Goal: Task Accomplishment & Management: Manage account settings

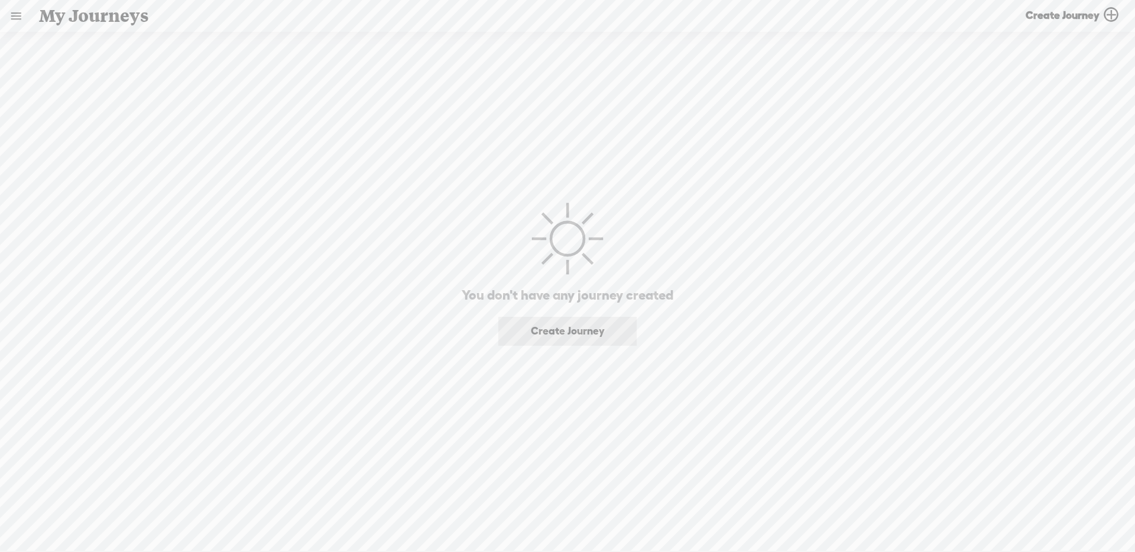
drag, startPoint x: 11, startPoint y: 20, endPoint x: 33, endPoint y: 57, distance: 43.2
click at [11, 20] on link at bounding box center [16, 16] width 31 height 31
click at [68, 521] on div "SETTINGS" at bounding box center [62, 525] width 43 height 10
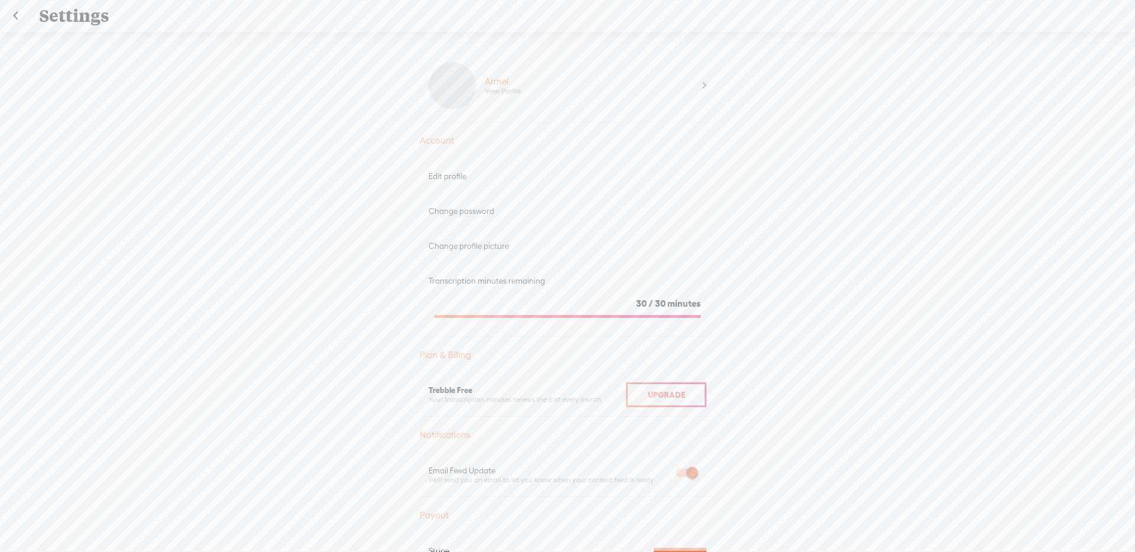
scroll to position [525, 0]
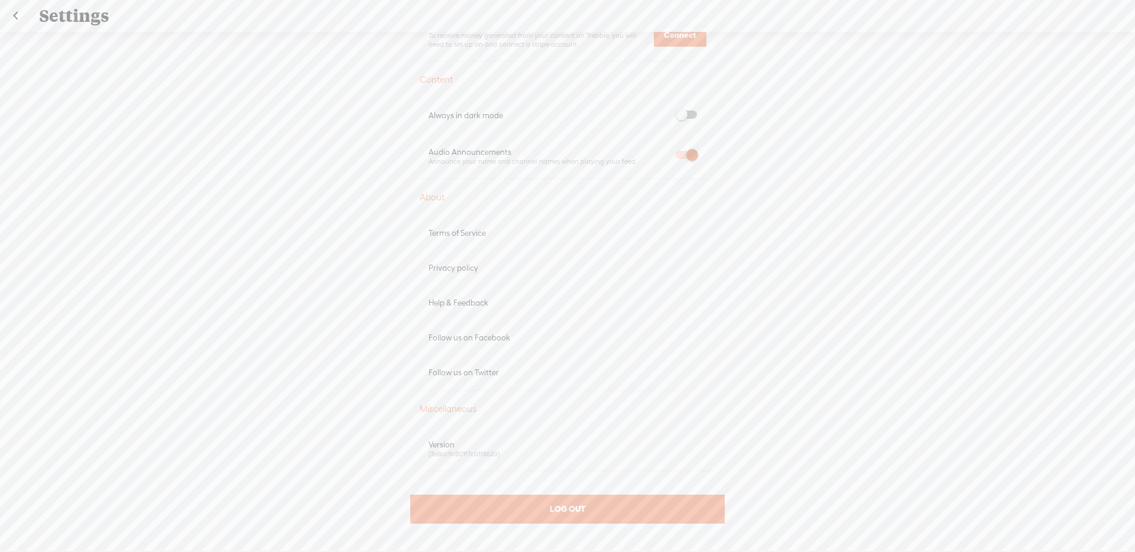
click at [595, 514] on div "LOG OUT" at bounding box center [567, 509] width 315 height 29
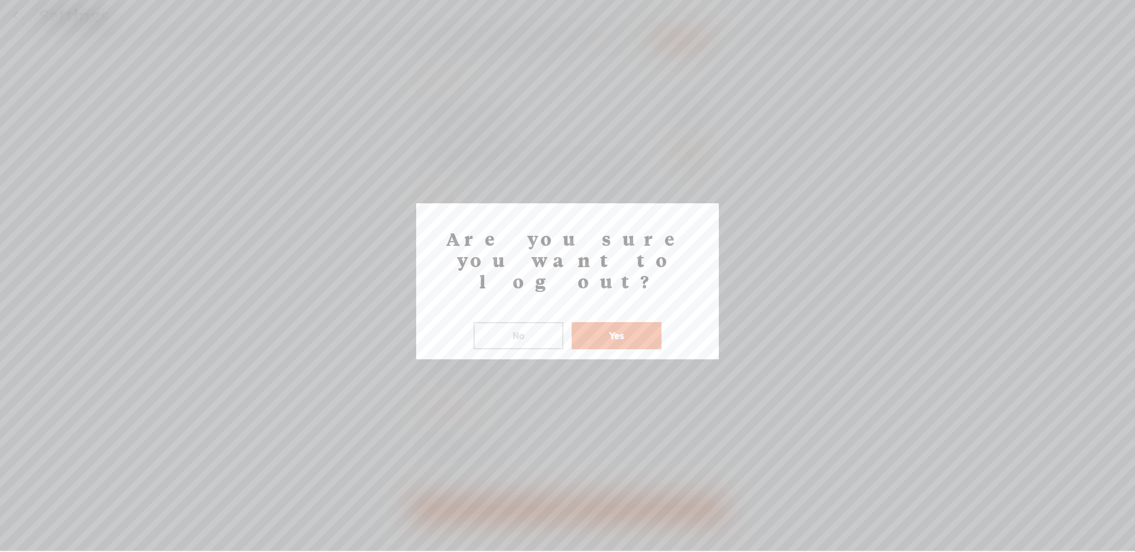
click at [605, 322] on button "Yes" at bounding box center [617, 335] width 90 height 27
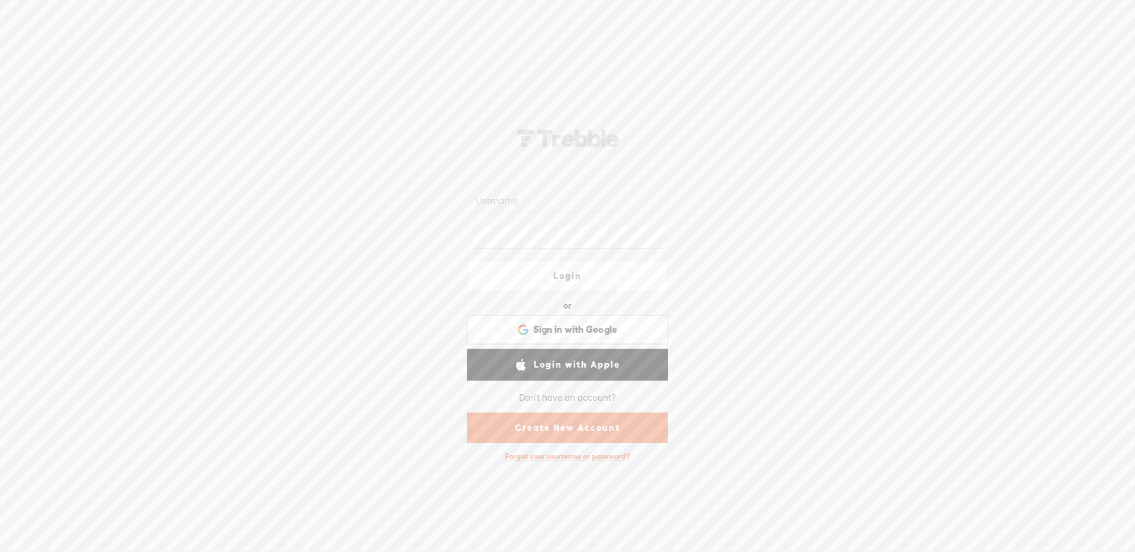
drag, startPoint x: 529, startPoint y: 214, endPoint x: 529, endPoint y: 208, distance: 6.5
click at [529, 214] on div at bounding box center [567, 201] width 201 height 37
click at [529, 207] on input "text" at bounding box center [570, 200] width 192 height 23
type input "monsieur_ninja"
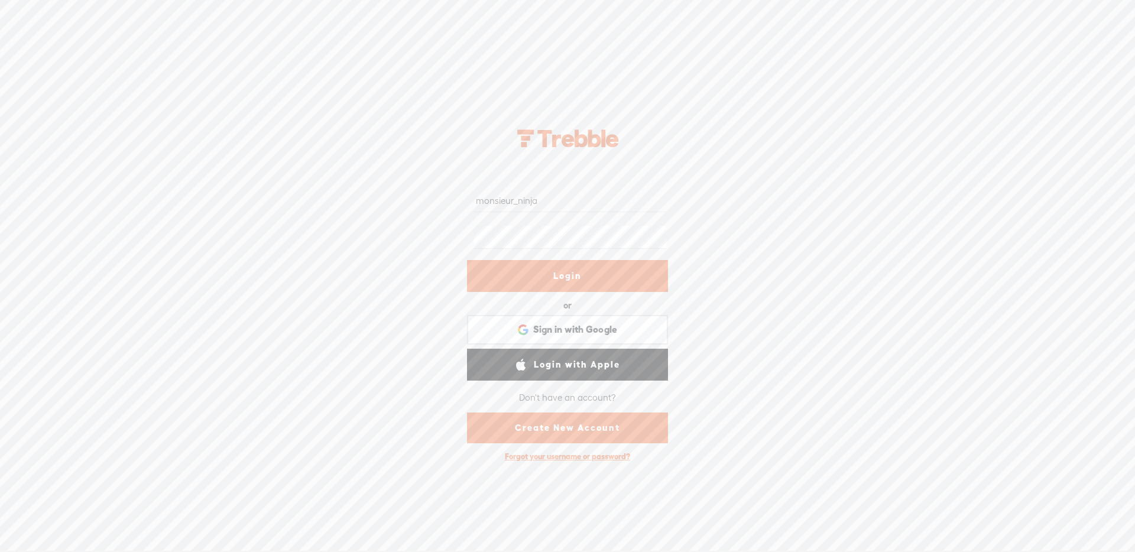
click at [562, 272] on link "Login" at bounding box center [567, 276] width 201 height 32
